Goal: Information Seeking & Learning: Learn about a topic

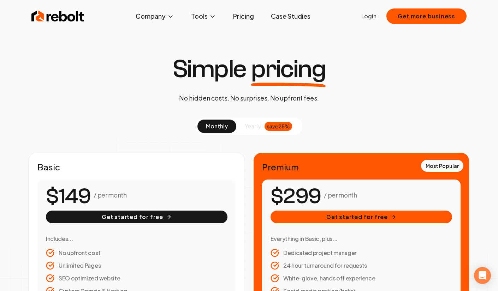
click at [427, 16] on button "Get more business" at bounding box center [426, 16] width 80 height 16
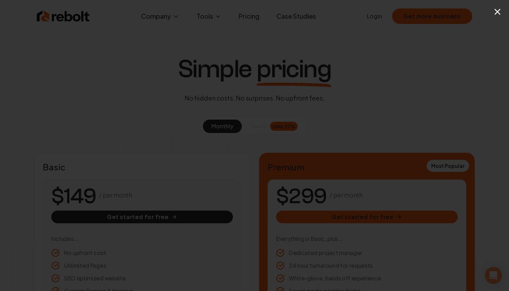
click at [500, 11] on button "×" at bounding box center [497, 12] width 9 height 16
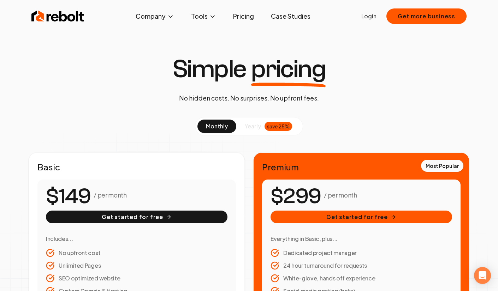
click at [142, 41] on span "About" at bounding box center [140, 41] width 17 height 8
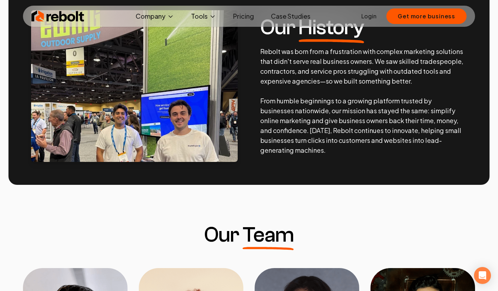
scroll to position [297, 0]
